Goal: Task Accomplishment & Management: Use online tool/utility

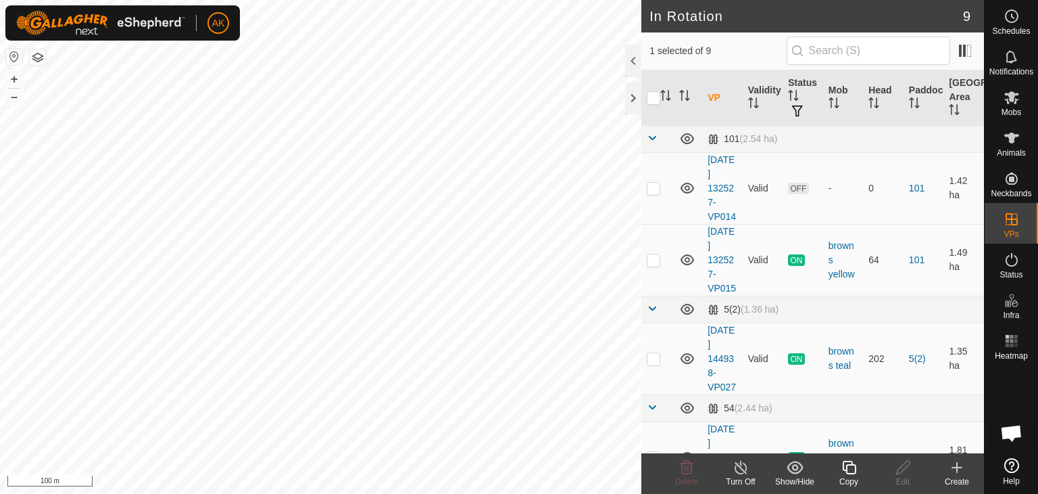
click at [848, 471] on icon at bounding box center [849, 467] width 17 height 16
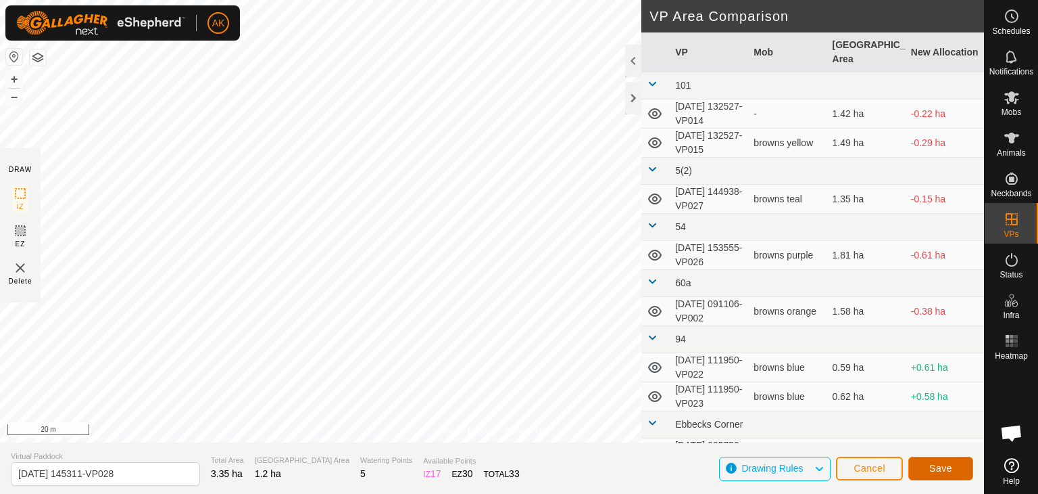
click at [936, 459] on button "Save" at bounding box center [941, 468] width 65 height 24
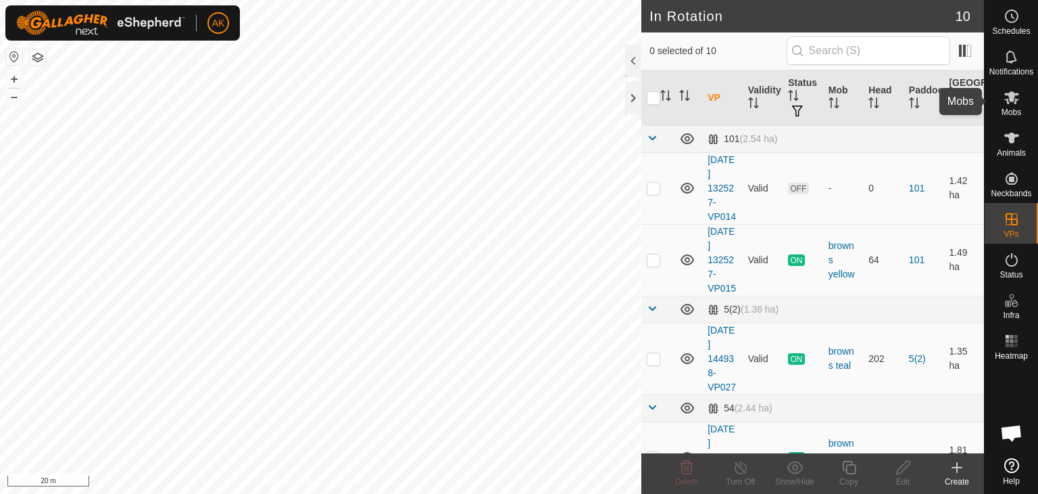
click at [1008, 101] on icon at bounding box center [1012, 97] width 15 height 13
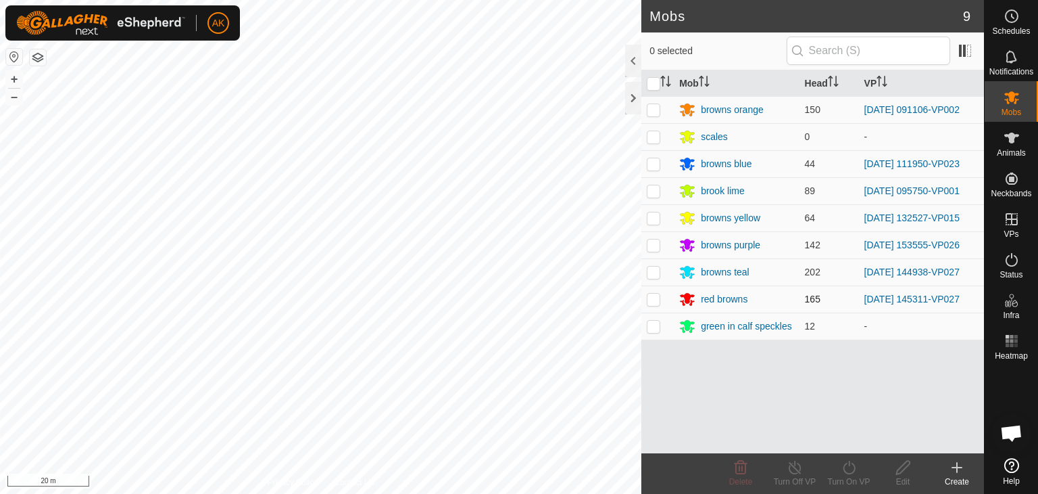
click at [655, 295] on p-checkbox at bounding box center [654, 298] width 14 height 11
checkbox input "true"
click at [855, 473] on icon at bounding box center [849, 467] width 17 height 16
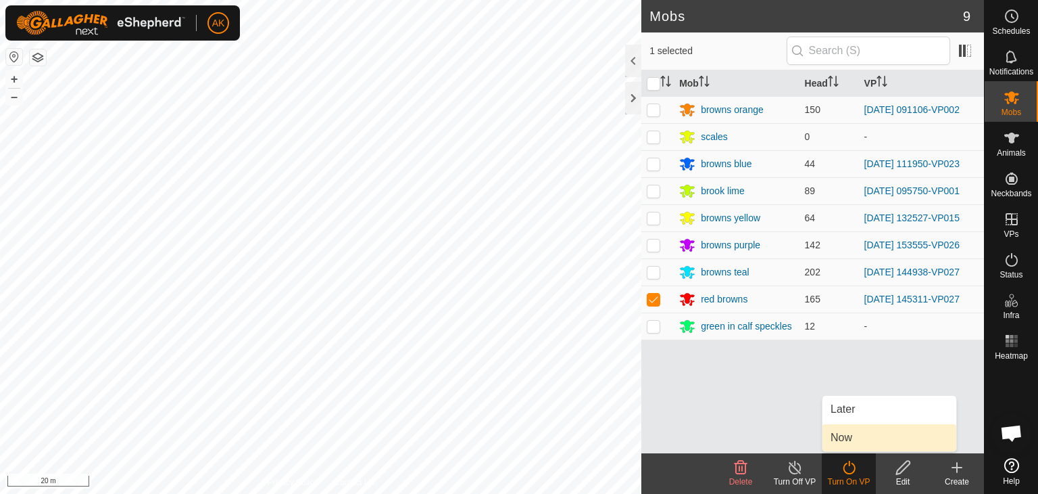
click at [837, 443] on link "Now" at bounding box center [890, 437] width 134 height 27
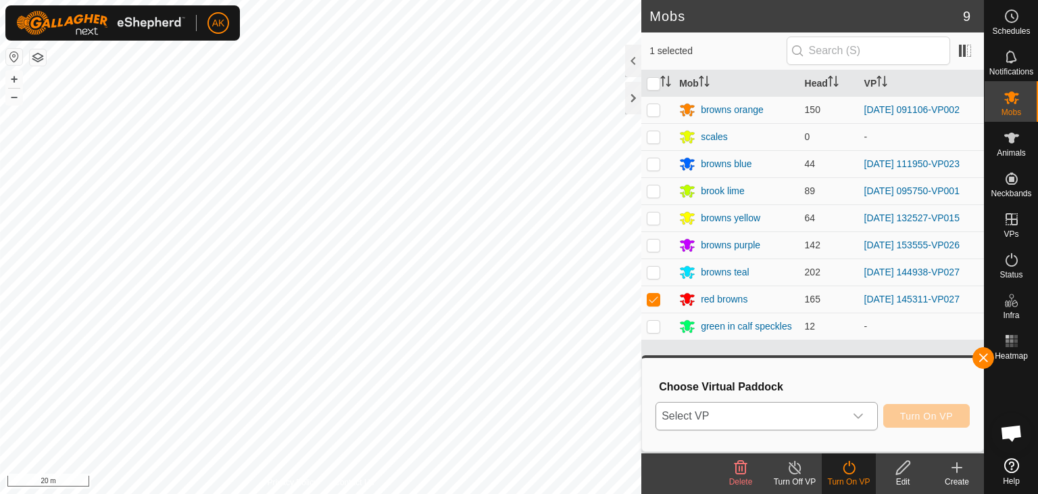
click at [763, 408] on span "Select VP" at bounding box center [750, 415] width 189 height 27
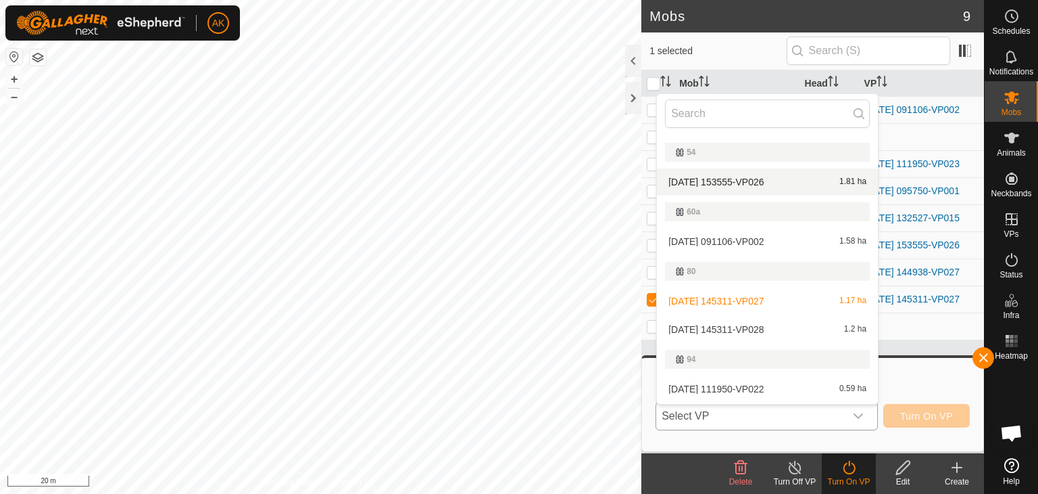
scroll to position [203, 0]
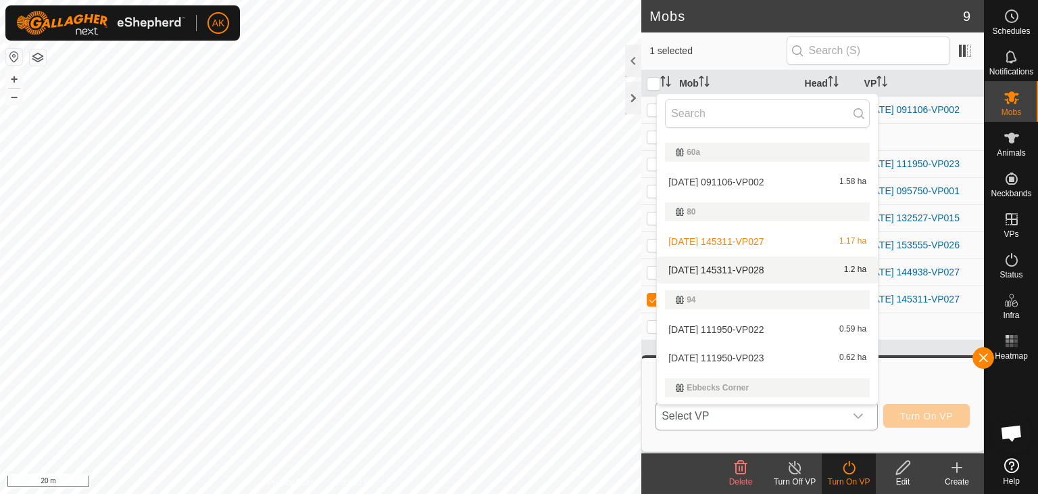
click at [754, 268] on li "[DATE] 145311-VP028 1.2 ha" at bounding box center [767, 269] width 221 height 27
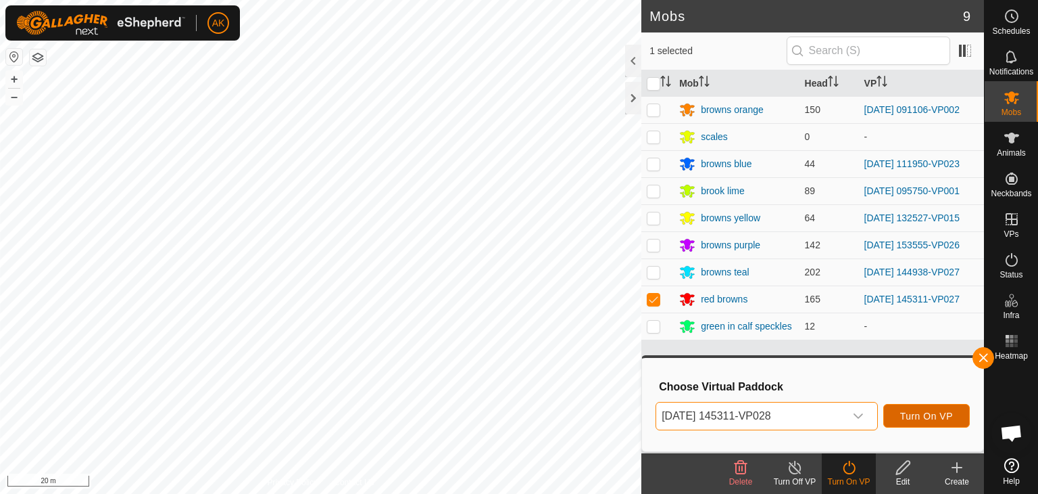
click at [894, 410] on button "Turn On VP" at bounding box center [927, 416] width 87 height 24
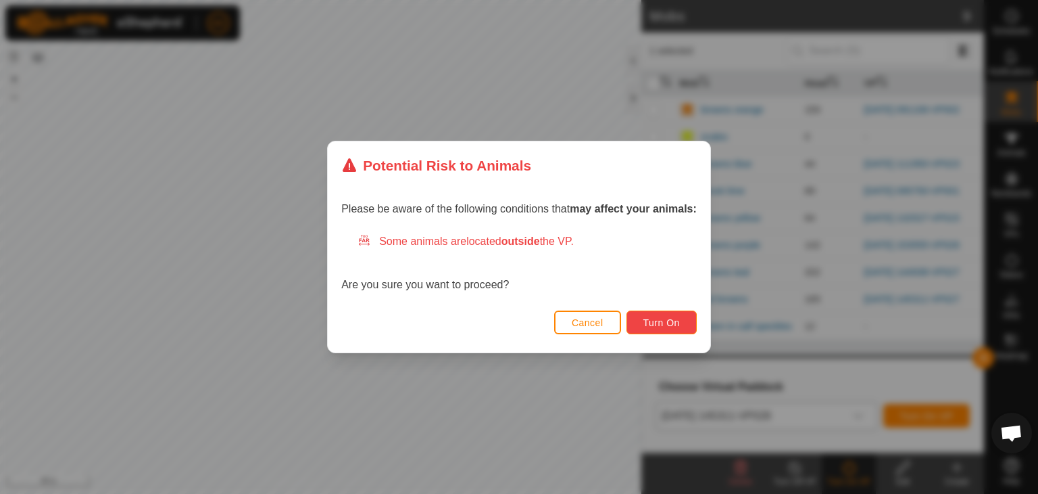
click at [646, 317] on span "Turn On" at bounding box center [662, 322] width 37 height 11
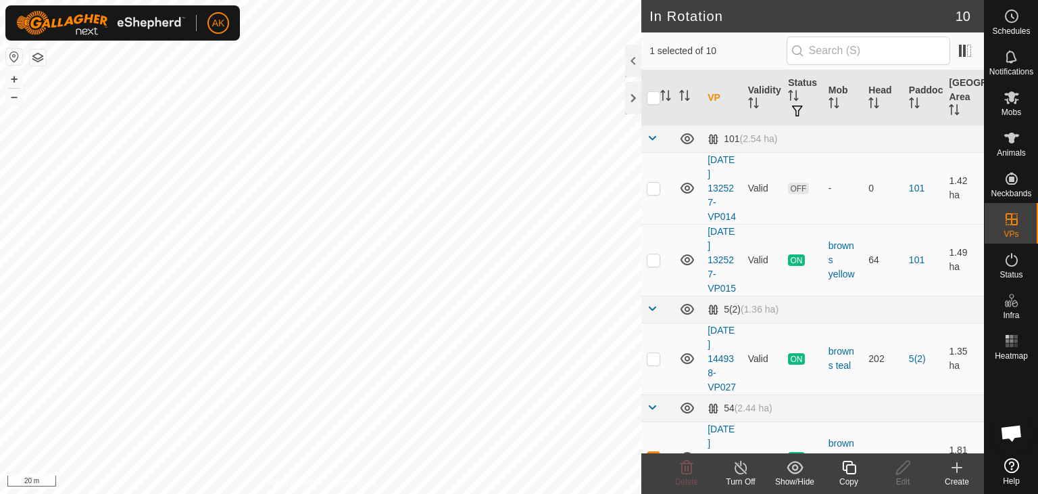
click at [848, 472] on icon at bounding box center [849, 467] width 14 height 14
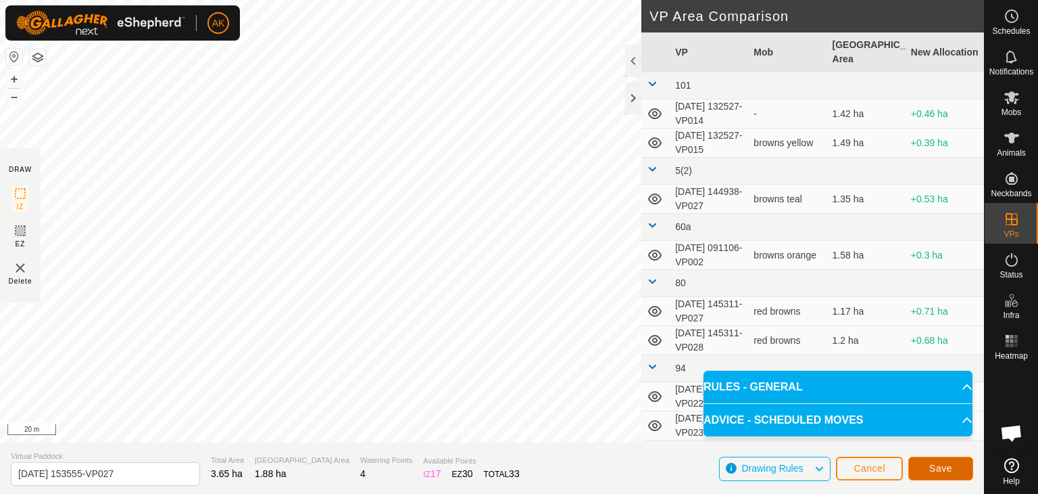
click at [951, 469] on span "Save" at bounding box center [941, 467] width 23 height 11
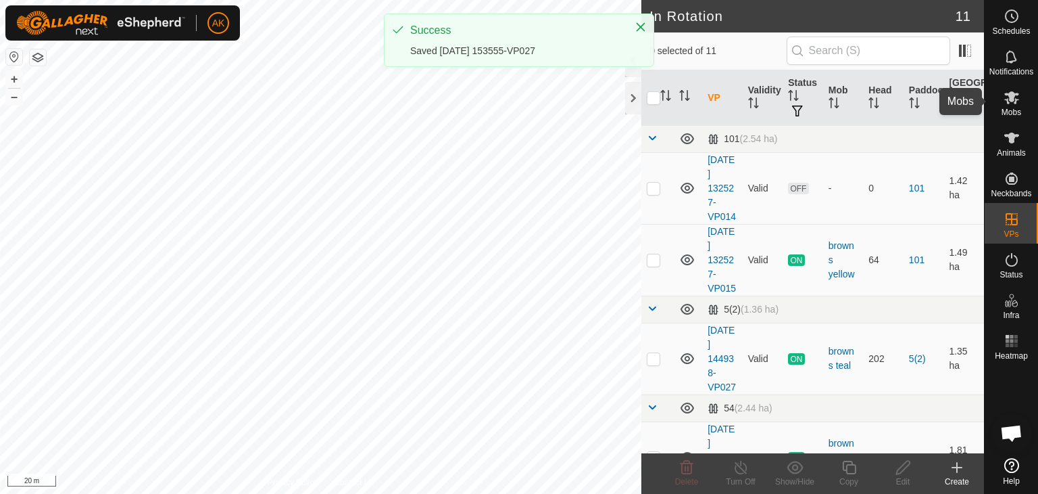
click at [1011, 94] on icon at bounding box center [1012, 97] width 15 height 13
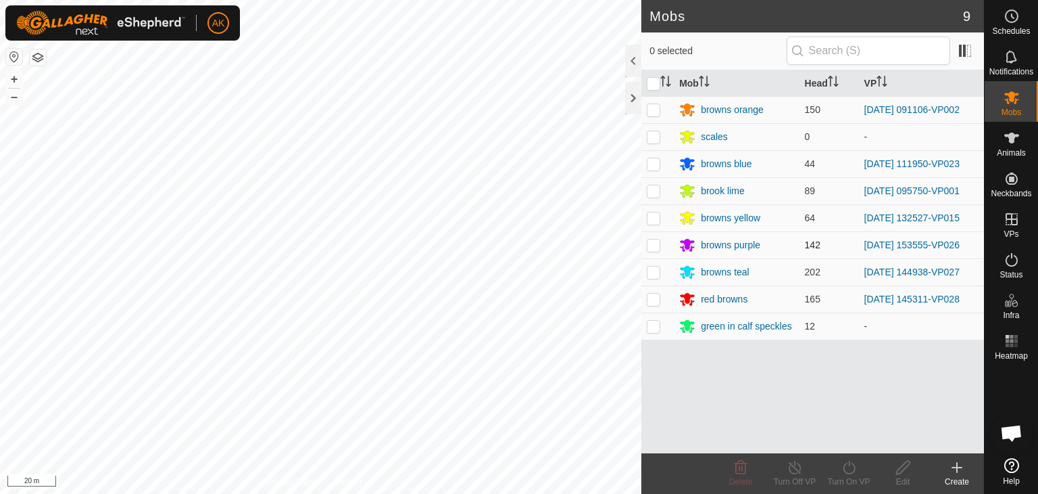
click at [659, 241] on p-checkbox at bounding box center [654, 244] width 14 height 11
checkbox input "true"
click at [857, 473] on icon at bounding box center [849, 467] width 17 height 16
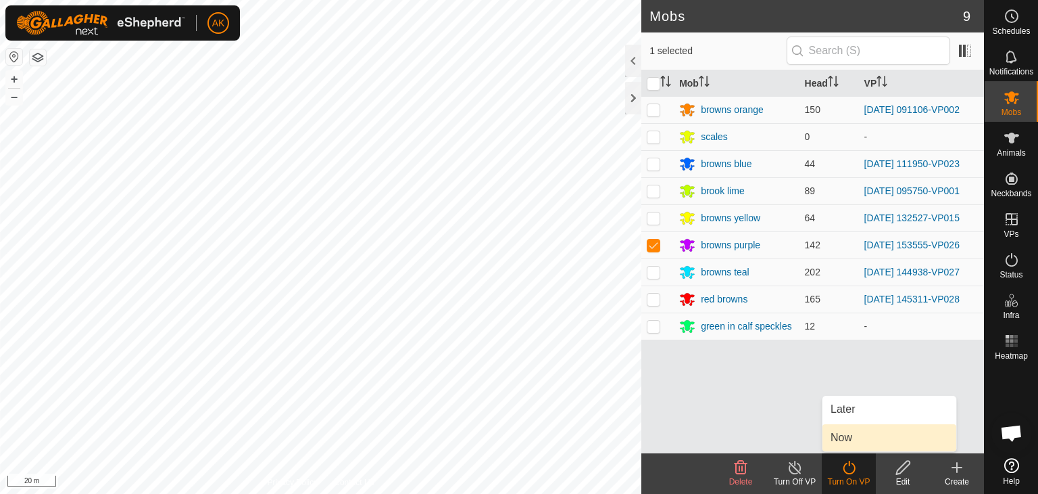
click at [844, 441] on link "Now" at bounding box center [890, 437] width 134 height 27
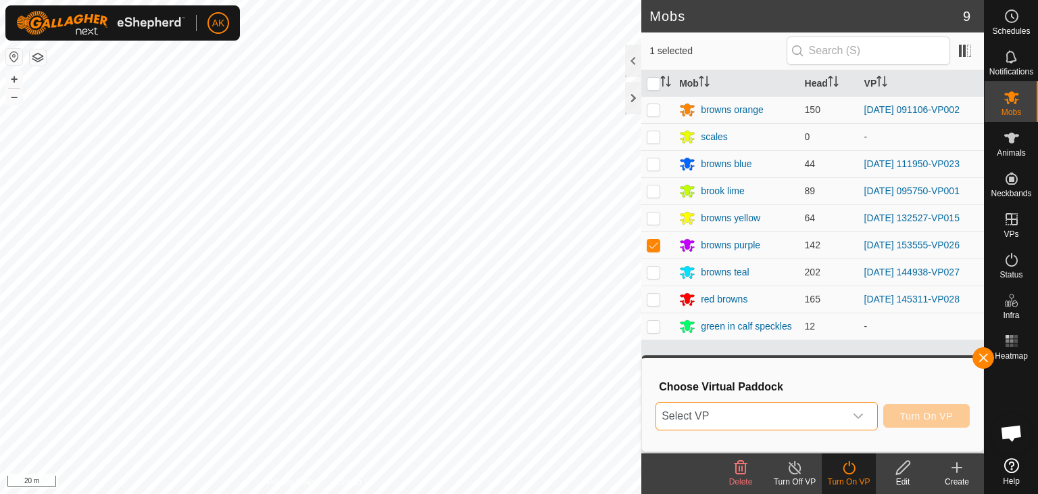
click at [767, 414] on span "Select VP" at bounding box center [750, 415] width 189 height 27
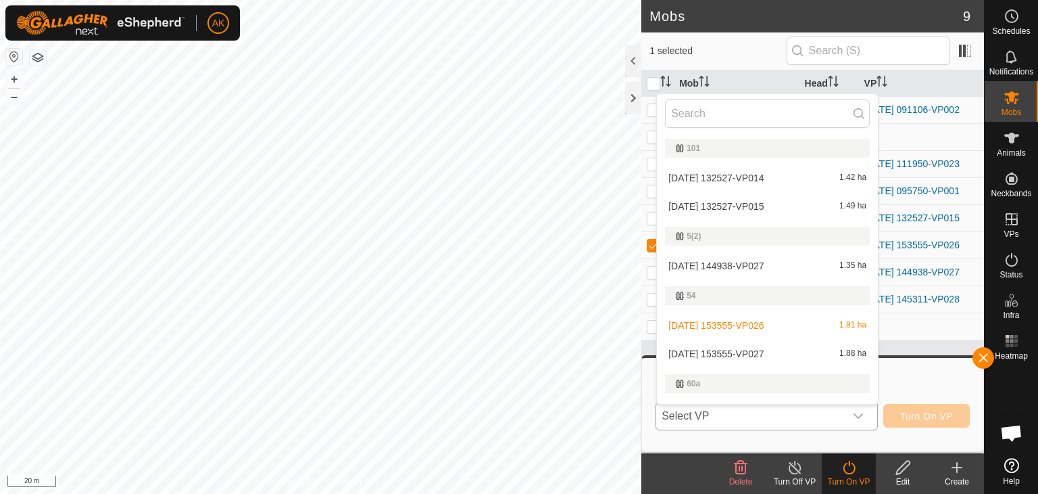
scroll to position [23, 0]
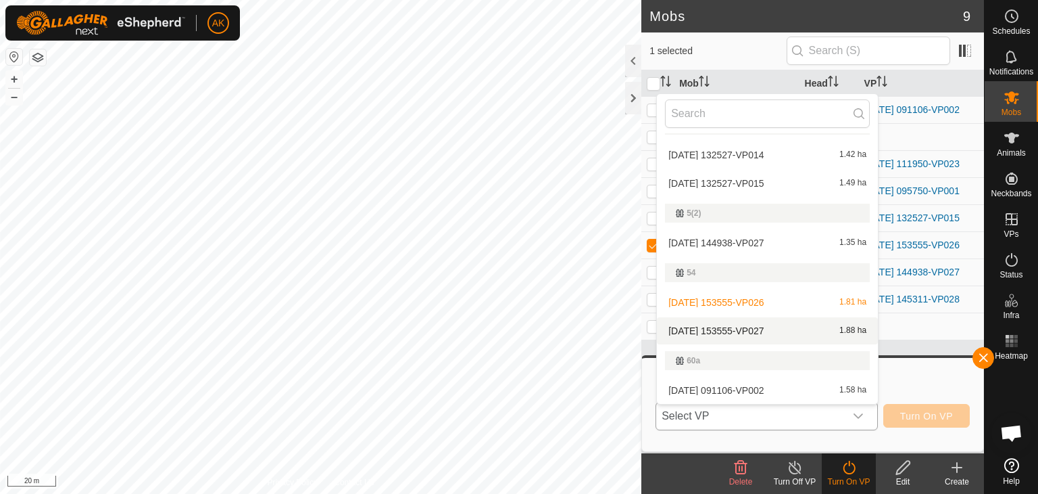
click at [761, 329] on li "[DATE] 153555-VP027 1.88 ha" at bounding box center [767, 330] width 221 height 27
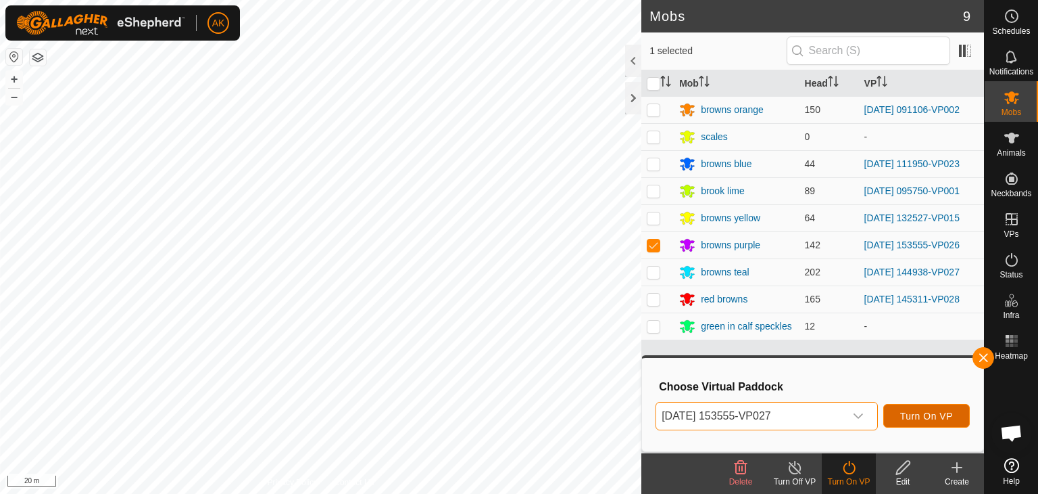
click at [926, 410] on span "Turn On VP" at bounding box center [927, 415] width 53 height 11
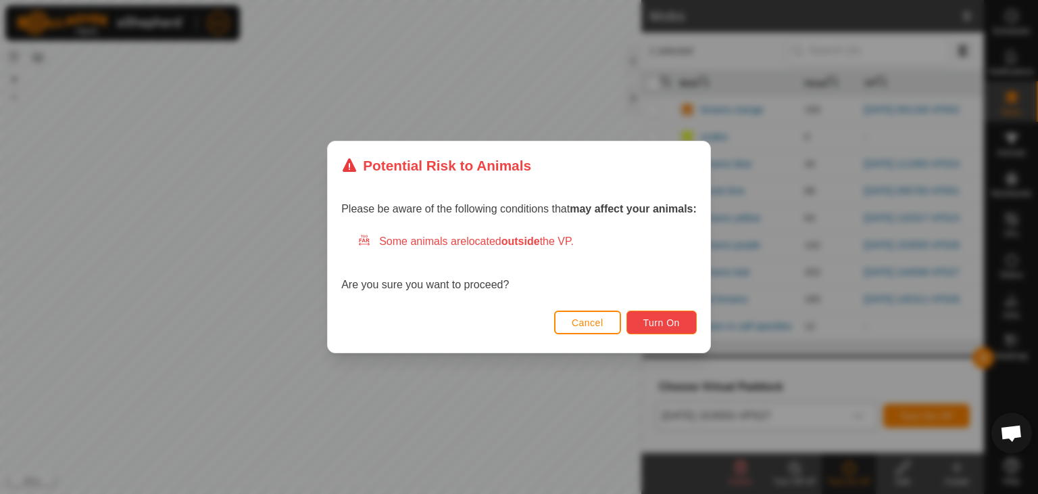
click at [659, 325] on span "Turn On" at bounding box center [662, 322] width 37 height 11
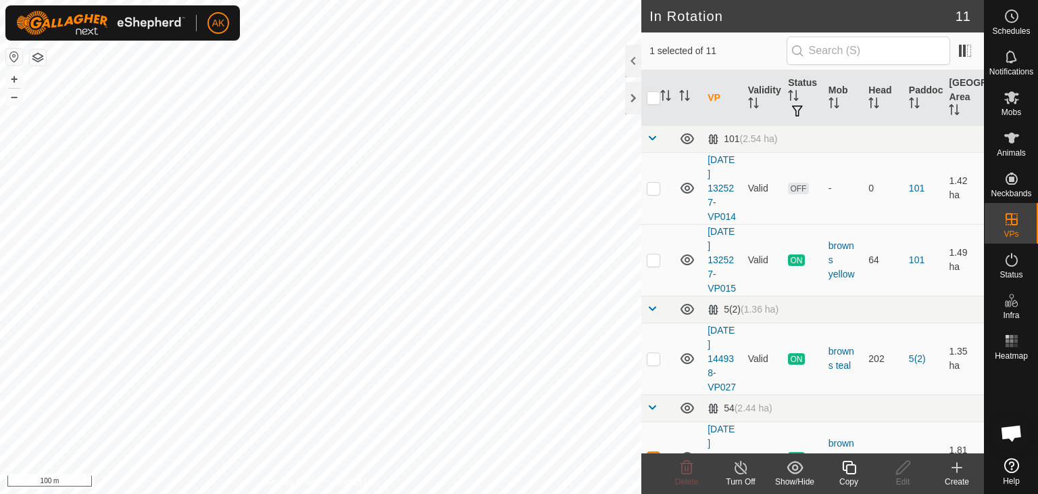
checkbox input "false"
checkbox input "true"
click at [846, 463] on icon at bounding box center [849, 467] width 17 height 16
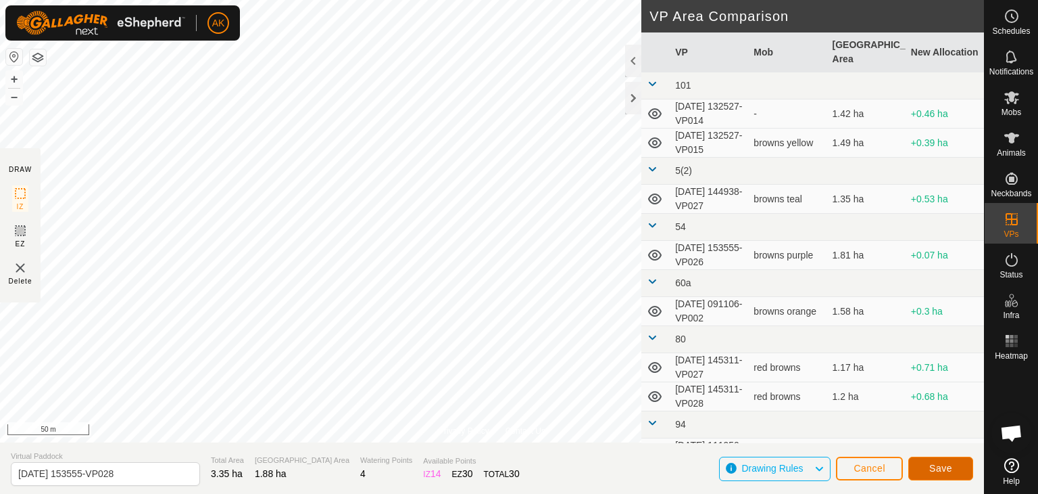
click at [953, 475] on button "Save" at bounding box center [941, 468] width 65 height 24
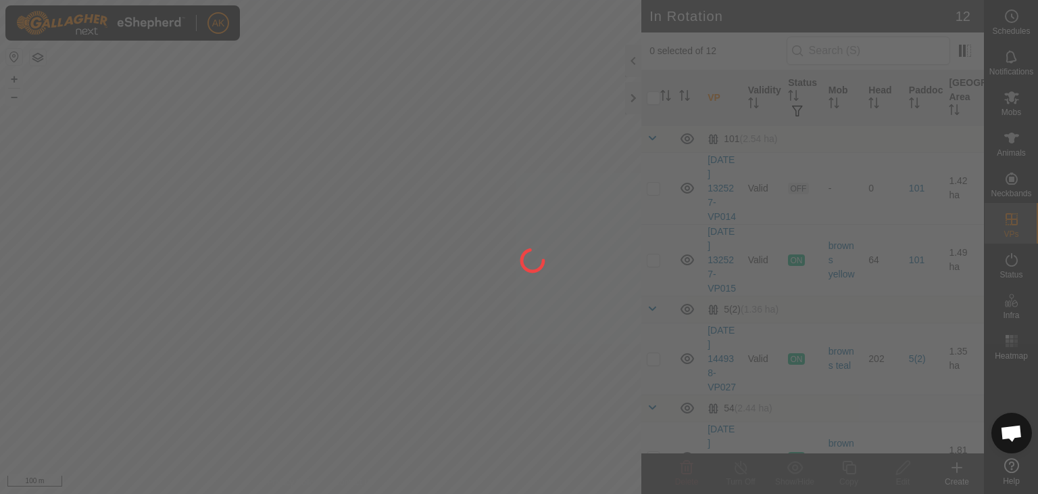
click at [546, 357] on div at bounding box center [519, 247] width 1038 height 494
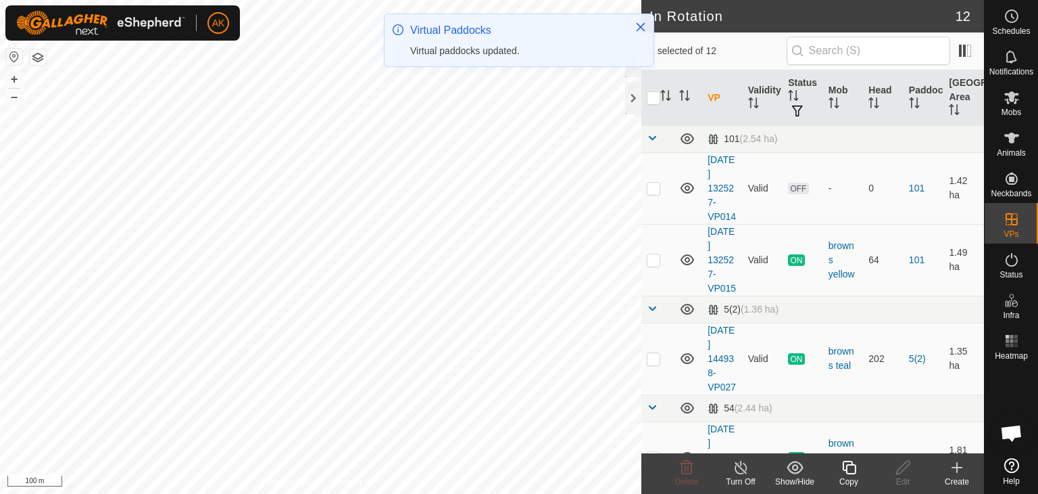
checkbox input "true"
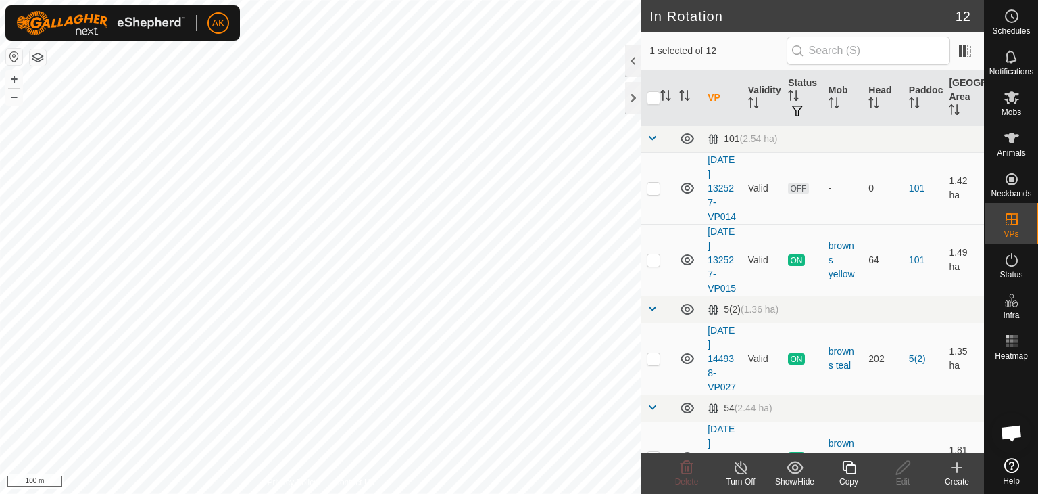
click at [844, 463] on icon at bounding box center [849, 467] width 17 height 16
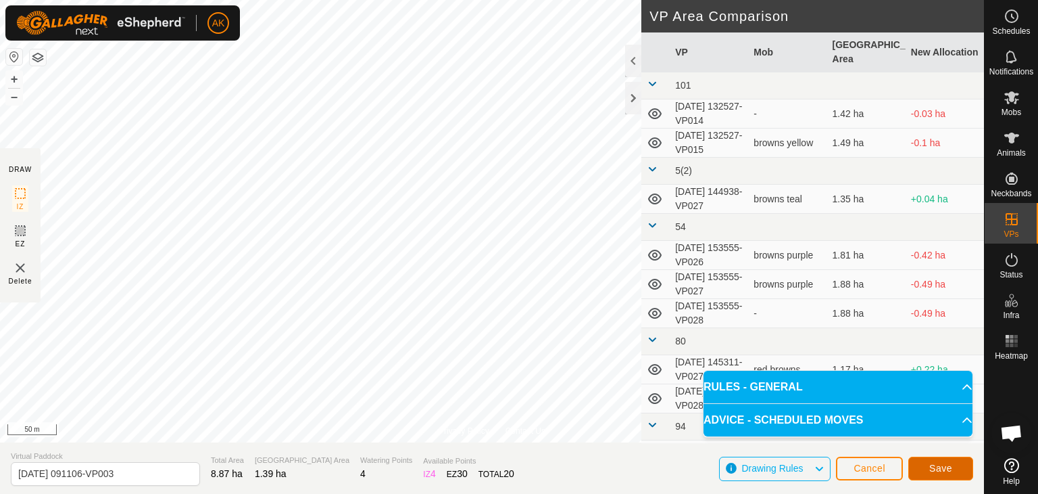
click at [935, 469] on span "Save" at bounding box center [941, 467] width 23 height 11
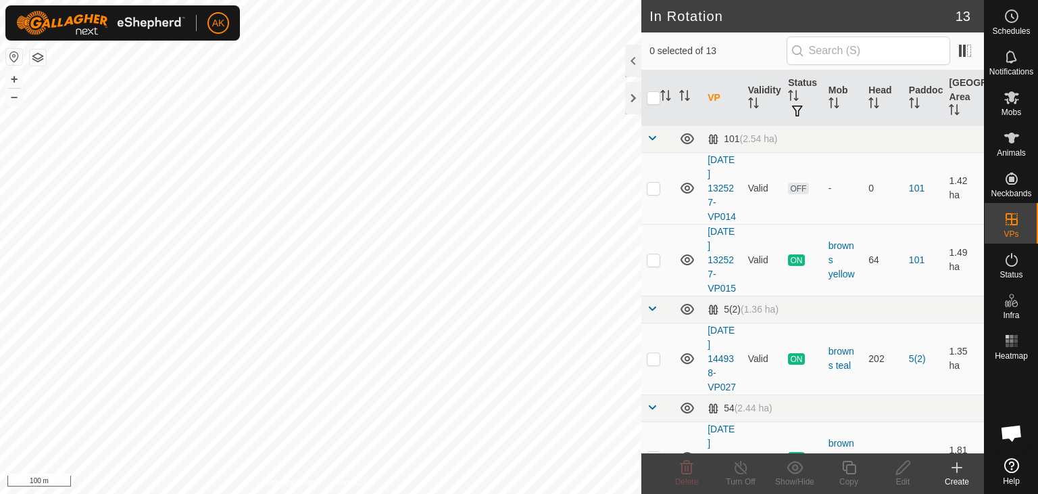
checkbox input "true"
click at [848, 469] on icon at bounding box center [849, 467] width 17 height 16
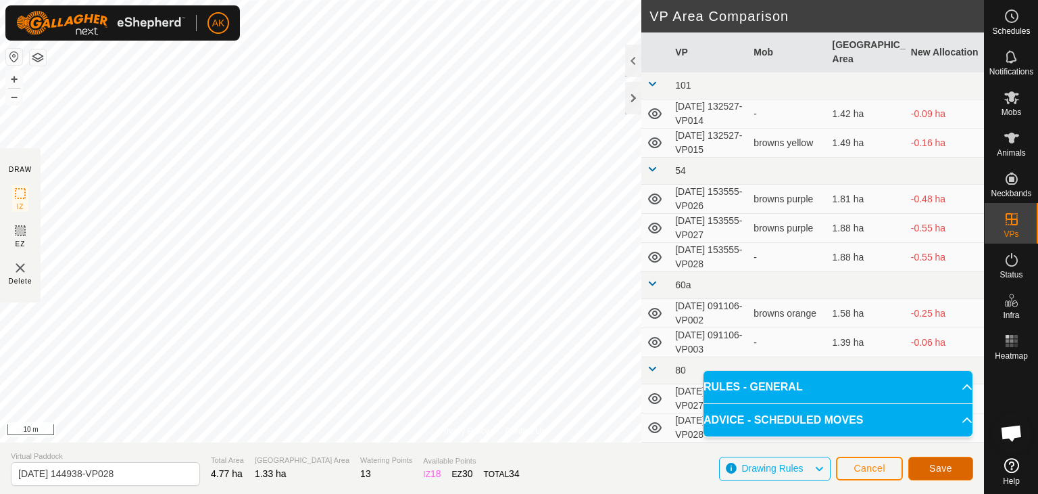
click at [938, 466] on span "Save" at bounding box center [941, 467] width 23 height 11
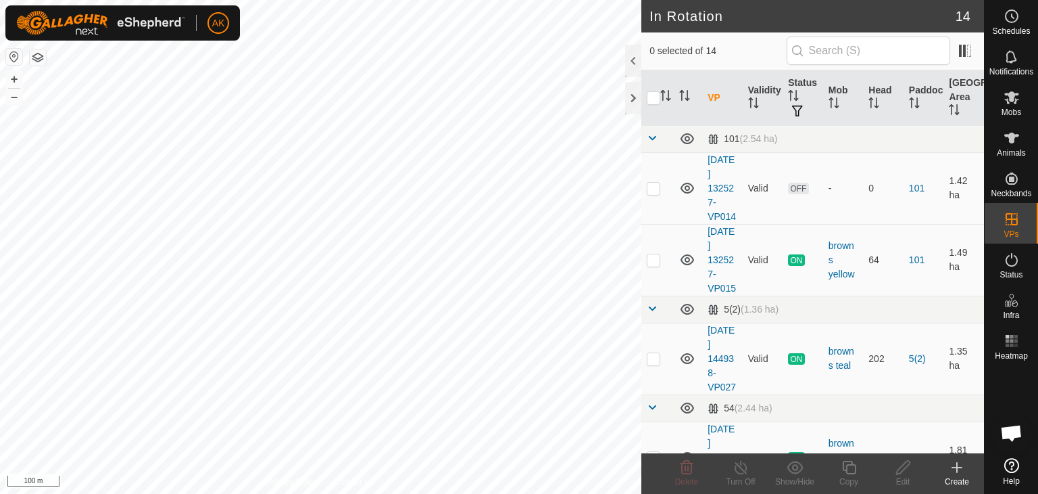
checkbox input "true"
checkbox input "false"
checkbox input "true"
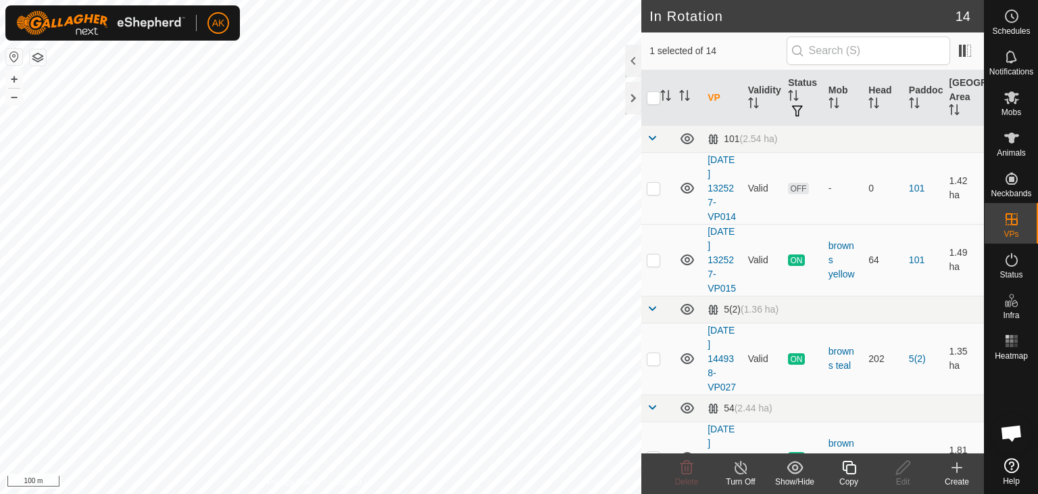
checkbox input "true"
checkbox input "false"
checkbox input "true"
click at [853, 469] on icon at bounding box center [849, 467] width 17 height 16
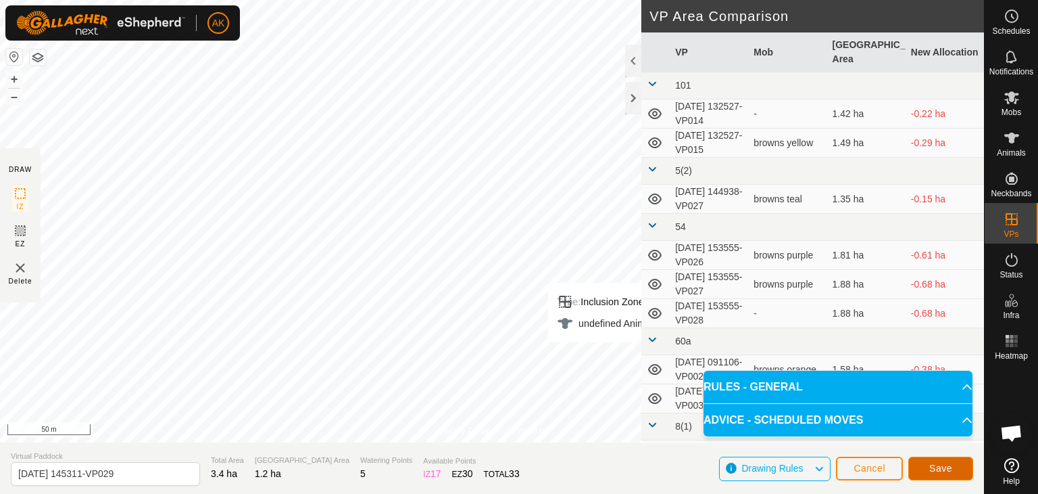
click at [961, 471] on button "Save" at bounding box center [941, 468] width 65 height 24
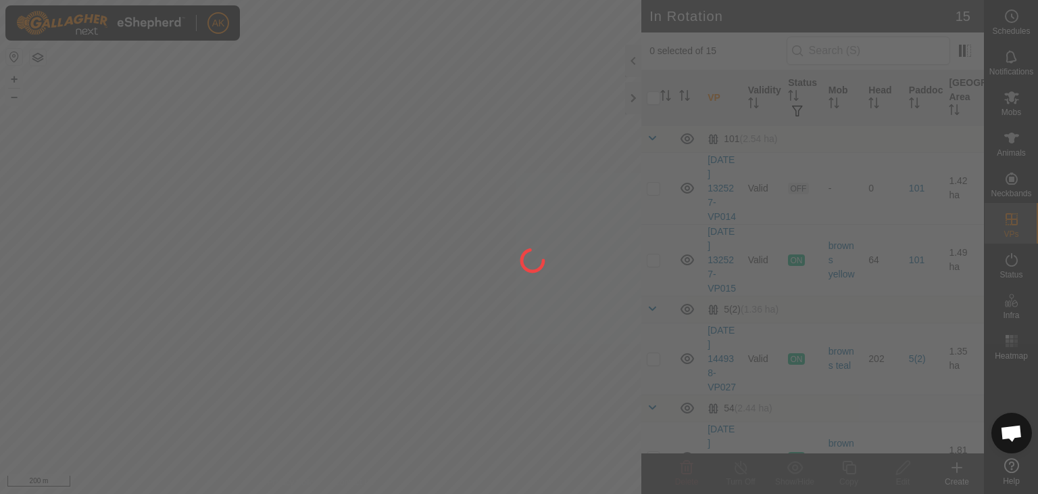
drag, startPoint x: 303, startPoint y: 327, endPoint x: 468, endPoint y: 400, distance: 180.1
click at [468, 400] on div at bounding box center [519, 247] width 1038 height 494
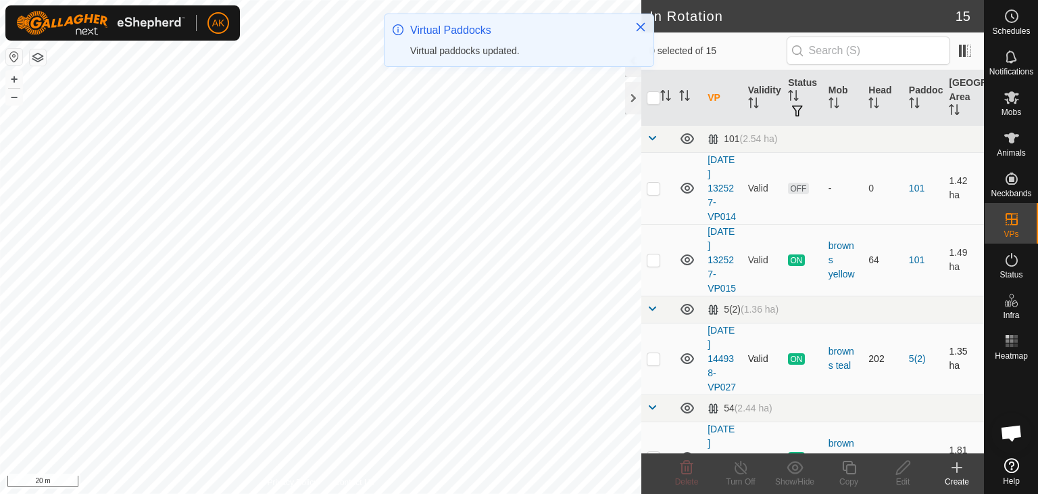
click at [794, 373] on div "In Rotation 15 0 selected of 15 VP Validity Status Mob Head Paddock Grazing Are…" at bounding box center [492, 247] width 984 height 494
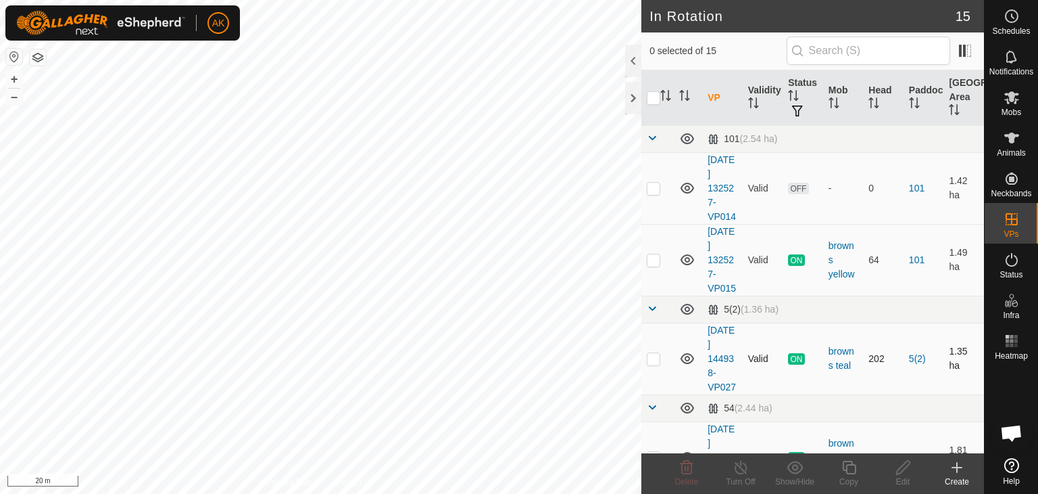
click at [823, 379] on div "In Rotation 15 0 selected of 15 VP Validity Status Mob Head Paddock Grazing Are…" at bounding box center [492, 247] width 984 height 494
checkbox input "true"
click at [852, 468] on icon at bounding box center [849, 467] width 17 height 16
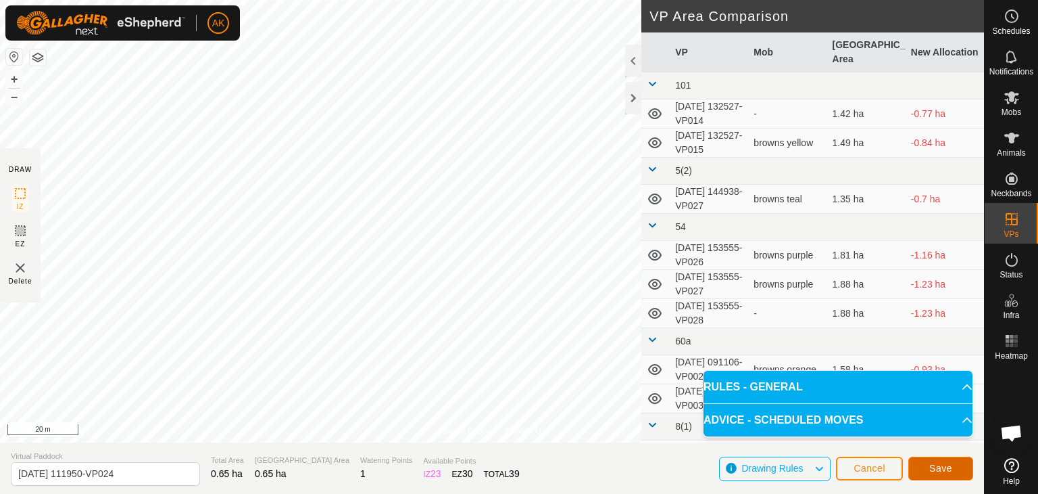
click at [946, 466] on span "Save" at bounding box center [941, 467] width 23 height 11
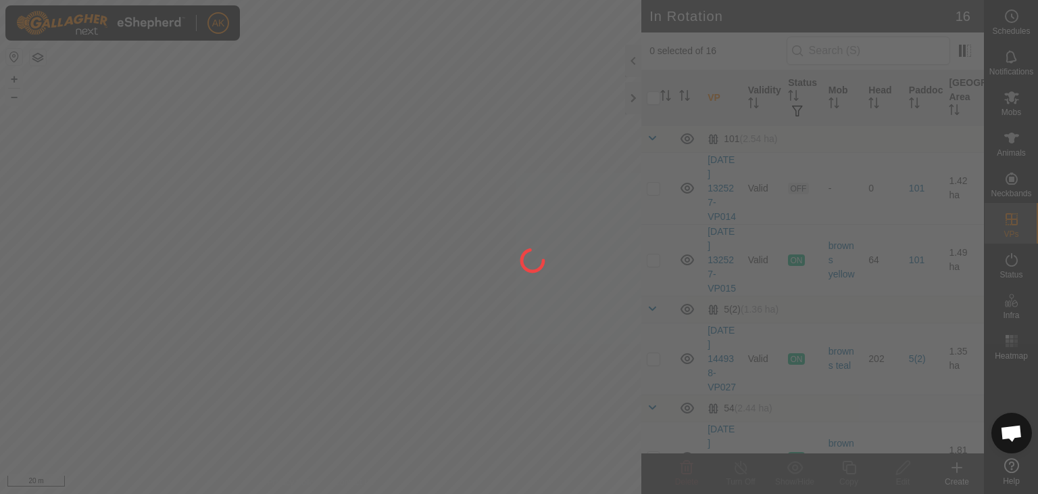
drag, startPoint x: 386, startPoint y: 212, endPoint x: 480, endPoint y: 364, distance: 179.4
click at [480, 364] on div at bounding box center [519, 247] width 1038 height 494
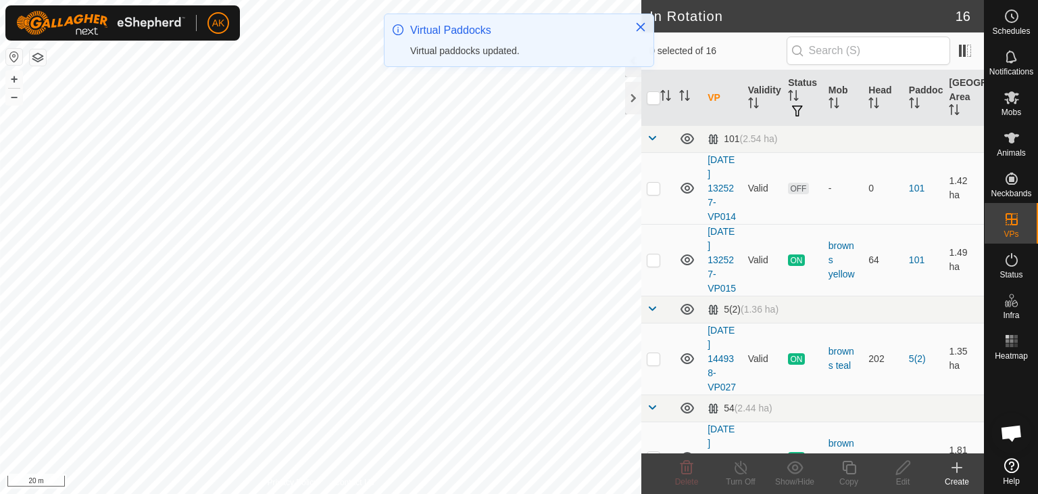
checkbox input "true"
checkbox input "false"
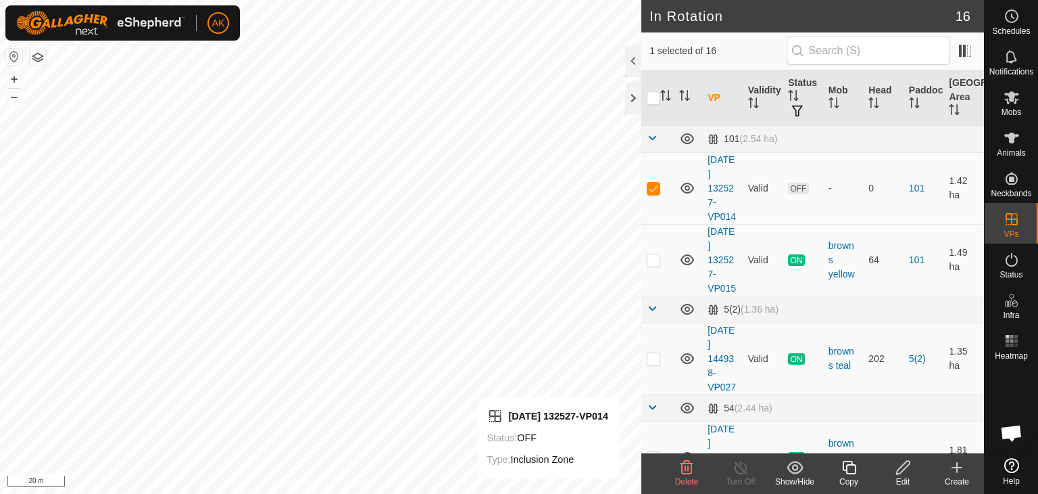
click at [685, 471] on icon at bounding box center [687, 467] width 16 height 16
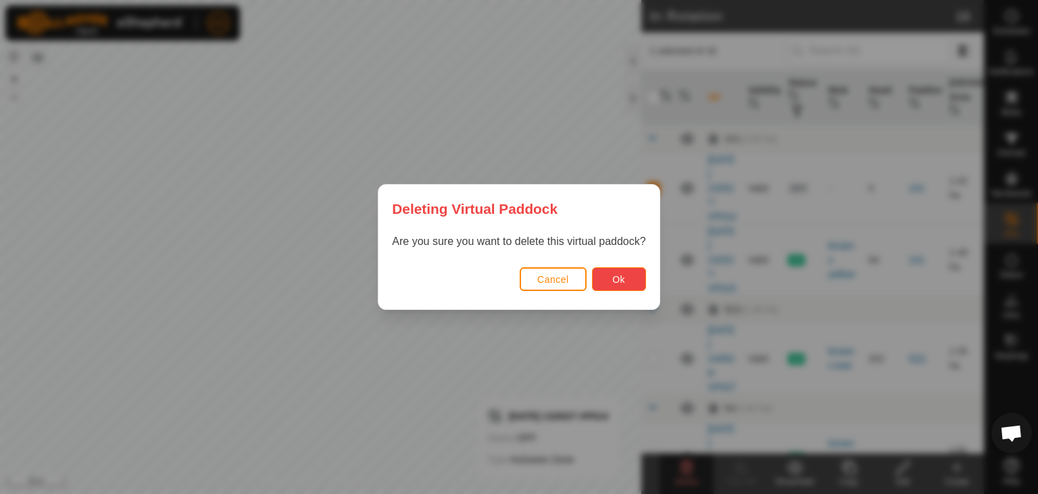
click at [614, 281] on span "Ok" at bounding box center [619, 279] width 13 height 11
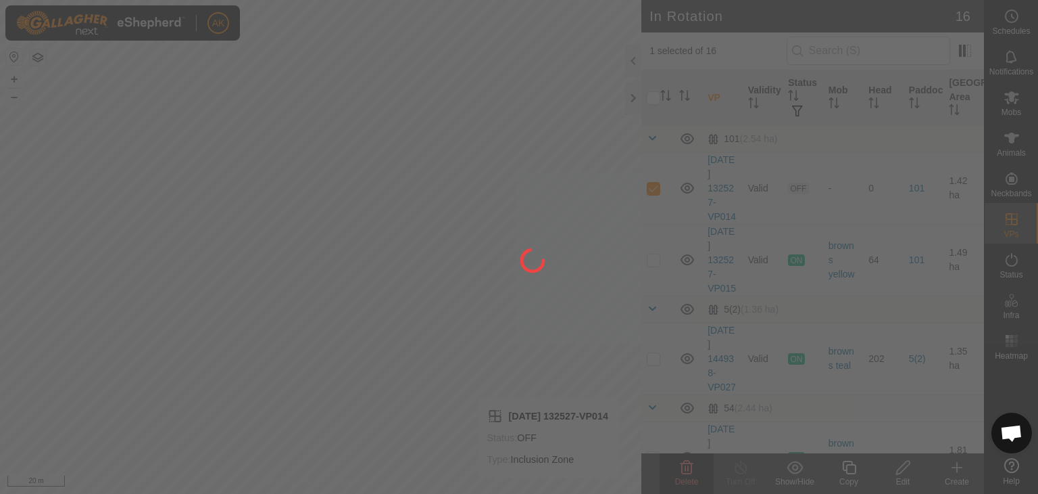
checkbox input "false"
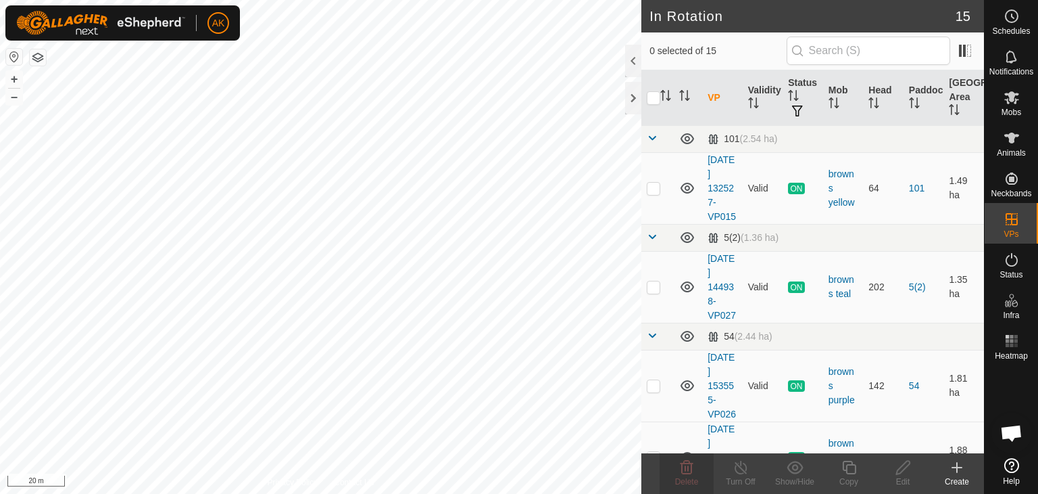
checkbox input "true"
click at [846, 461] on icon at bounding box center [849, 467] width 14 height 14
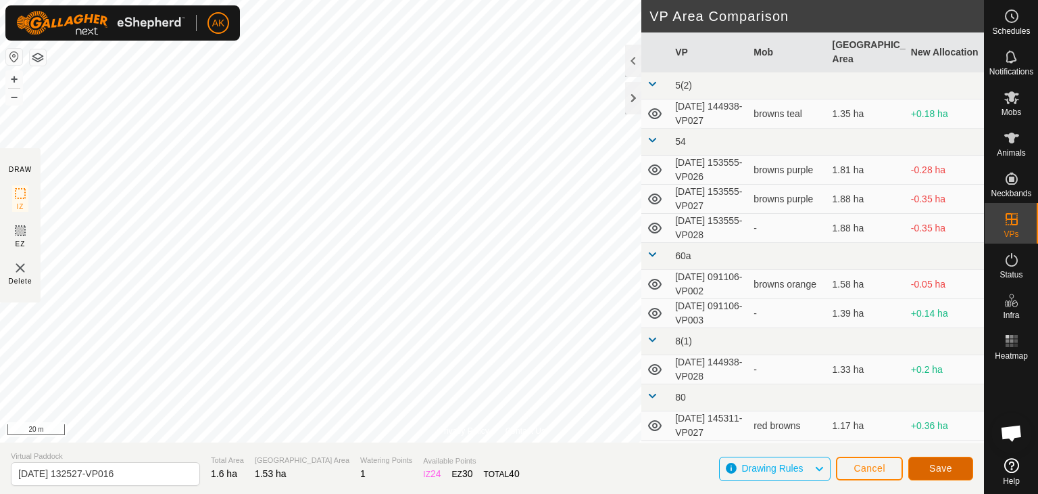
click at [945, 467] on span "Save" at bounding box center [941, 467] width 23 height 11
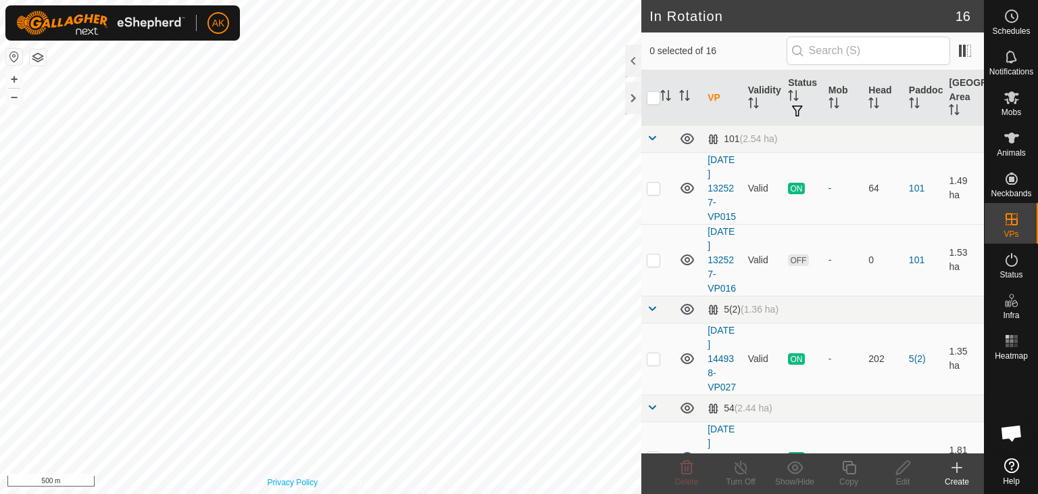
click at [295, 476] on div "Privacy Policy Contact Us 099364 1709099364 brook lime [DATE] 095750-VP001 + – …" at bounding box center [321, 247] width 642 height 494
click at [370, 493] on html "AK Schedules Notifications Mobs Animals Neckbands VPs Status Infra Heatmap Help…" at bounding box center [519, 247] width 1038 height 494
click at [211, 493] on html "AK Schedules Notifications Mobs Animals Neckbands VPs Status Infra Heatmap Help…" at bounding box center [519, 247] width 1038 height 494
click at [139, 493] on html "AK Schedules Notifications Mobs Animals Neckbands VPs Status Infra Heatmap Help…" at bounding box center [519, 247] width 1038 height 494
